Goal: Find specific page/section: Find specific page/section

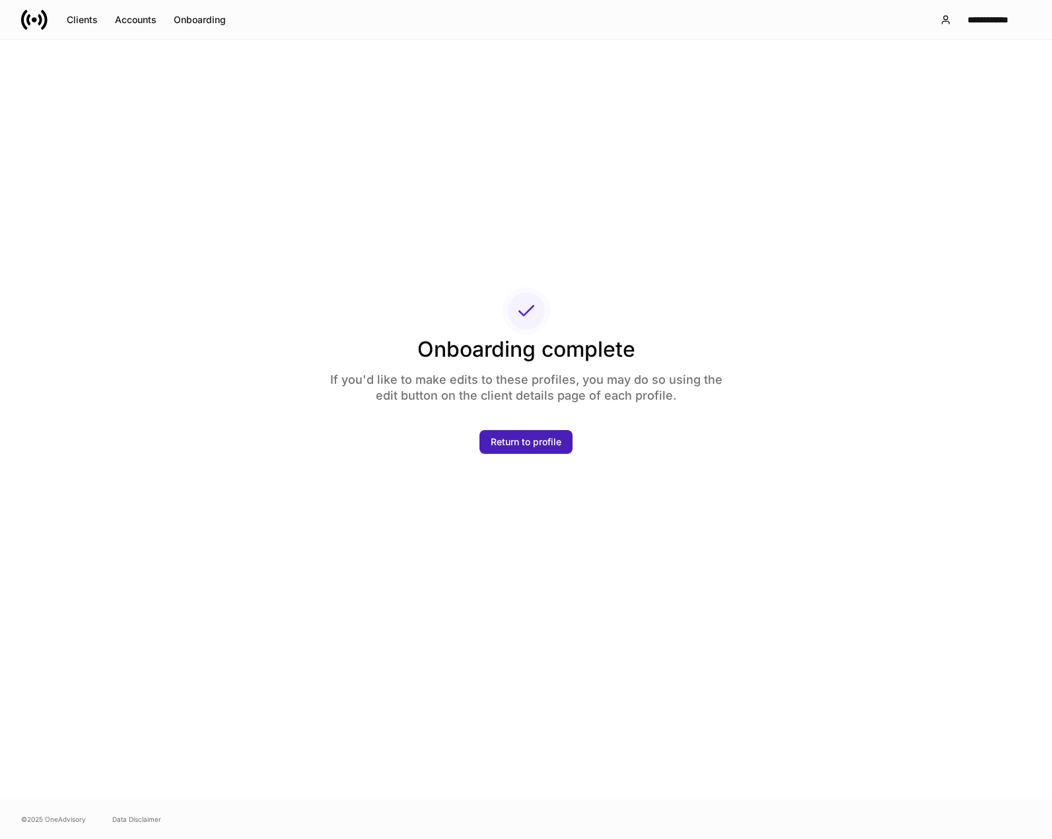
click at [508, 447] on div "Return to profile" at bounding box center [526, 441] width 71 height 13
click at [515, 436] on div "Return to profile" at bounding box center [526, 441] width 71 height 13
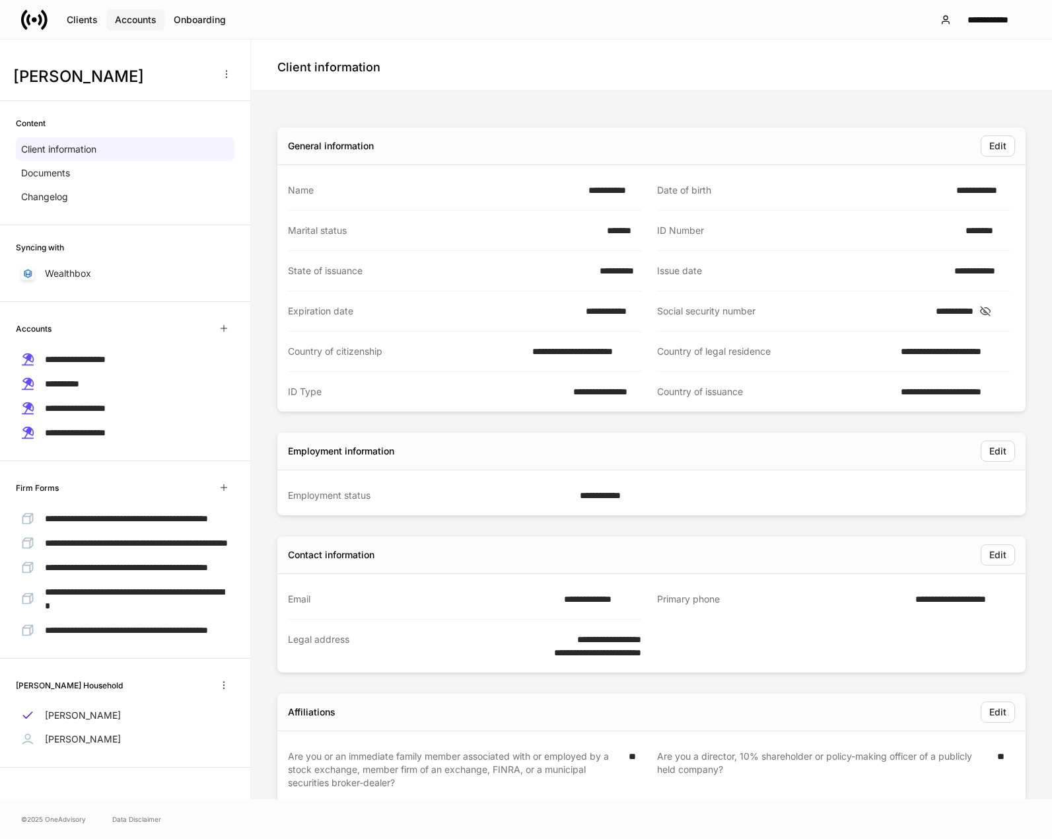
click at [132, 17] on div "Accounts" at bounding box center [136, 19] width 42 height 13
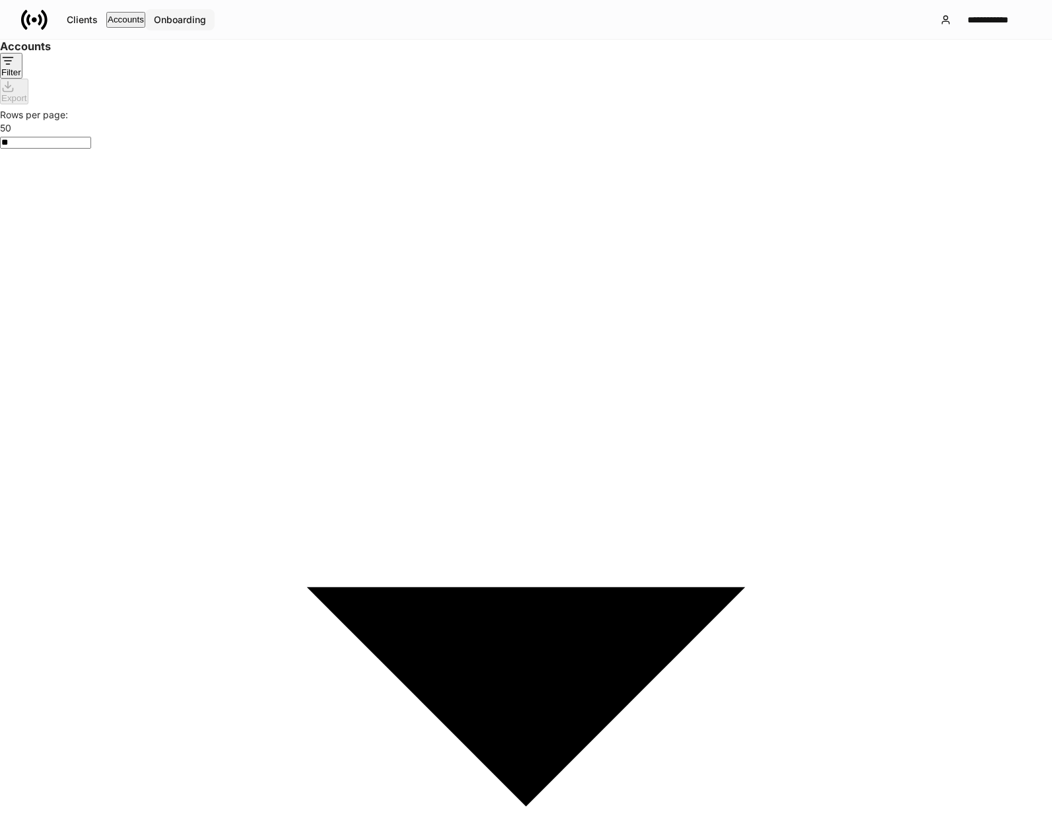
click at [193, 16] on div "Onboarding" at bounding box center [180, 19] width 52 height 13
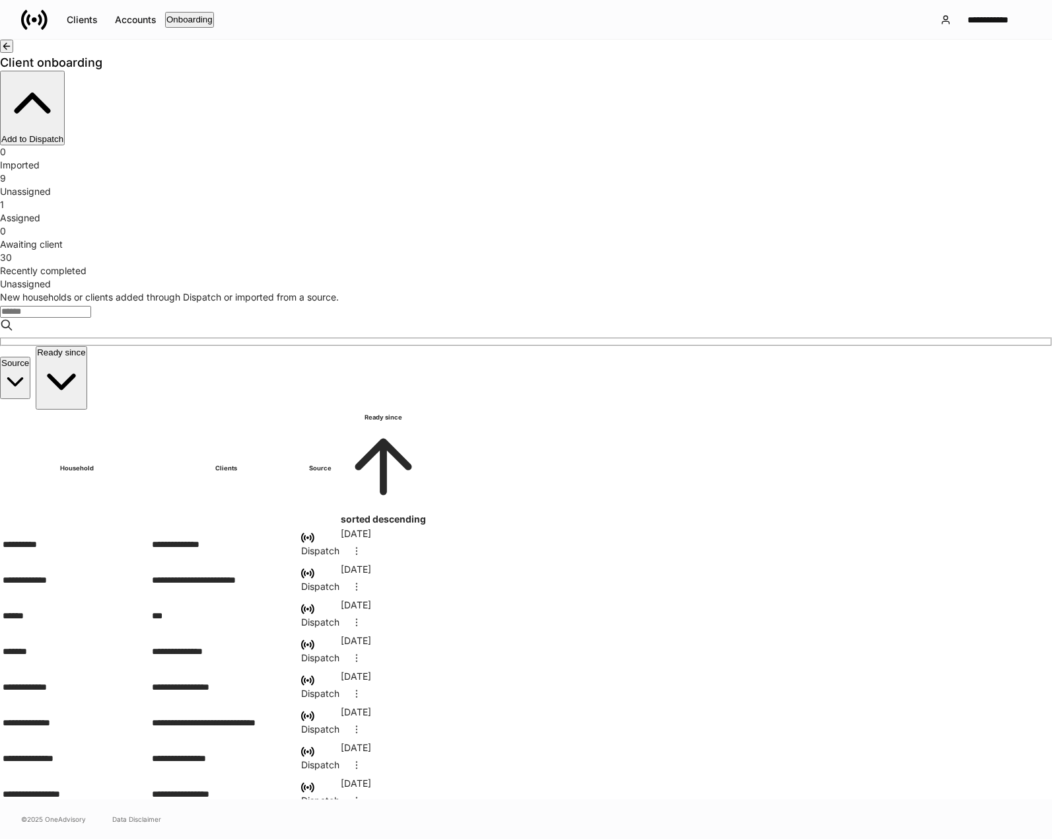
click at [505, 211] on div "Assigned" at bounding box center [526, 217] width 1052 height 13
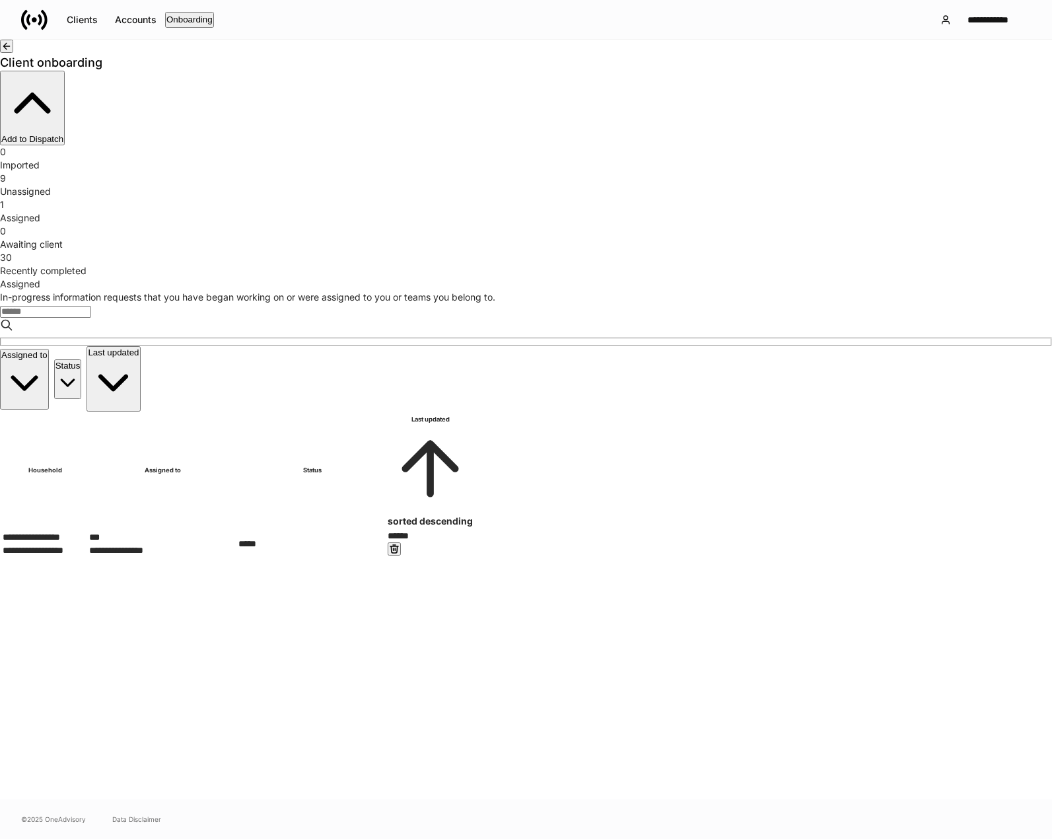
click at [785, 264] on div "Recently completed" at bounding box center [526, 270] width 1052 height 13
